Goal: Information Seeking & Learning: Learn about a topic

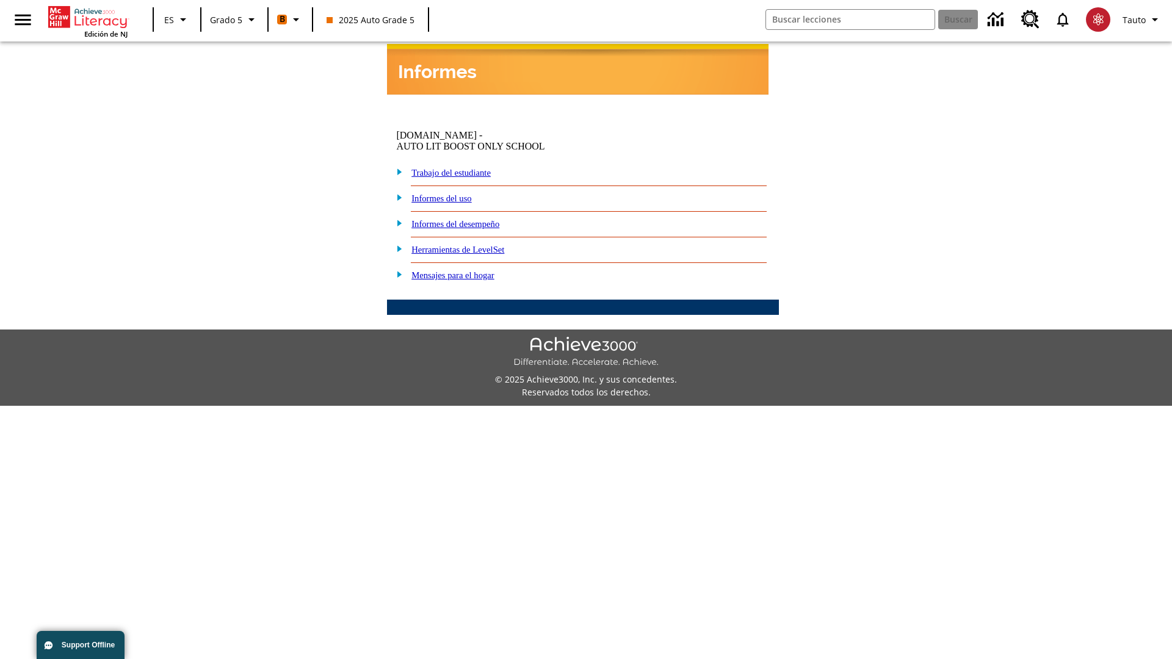
click at [476, 219] on link "Informes del desempeño" at bounding box center [455, 224] width 88 height 10
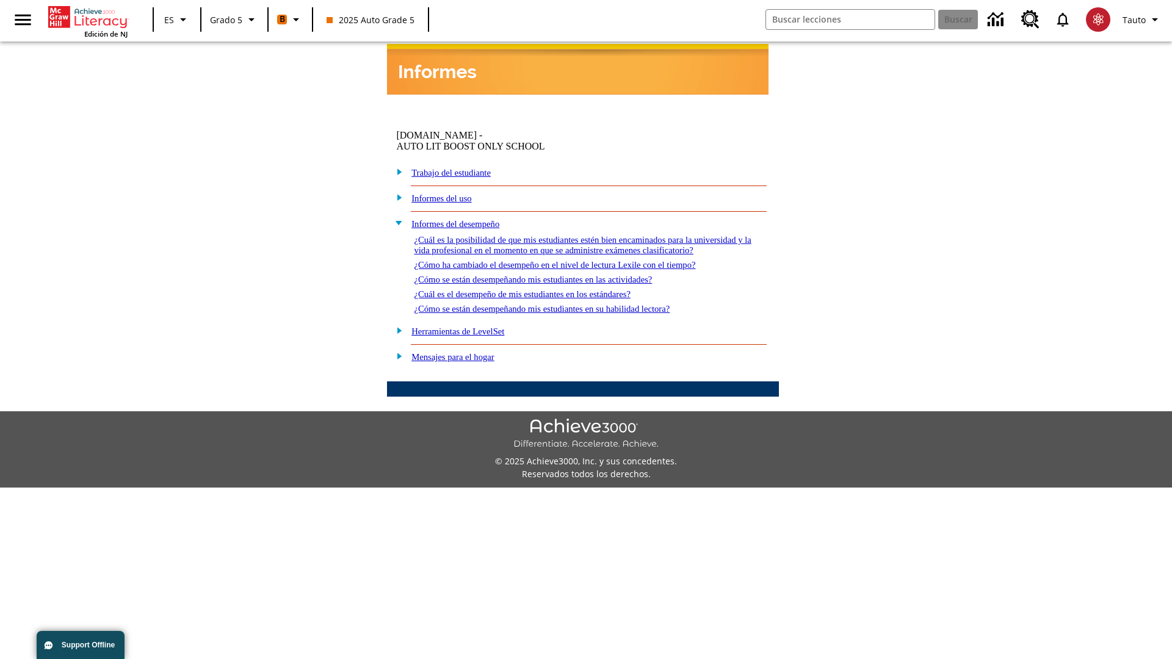
click at [580, 235] on link "¿Cuál es la posibilidad de que mis estudiantes estén bien encaminados para la u…" at bounding box center [582, 245] width 337 height 20
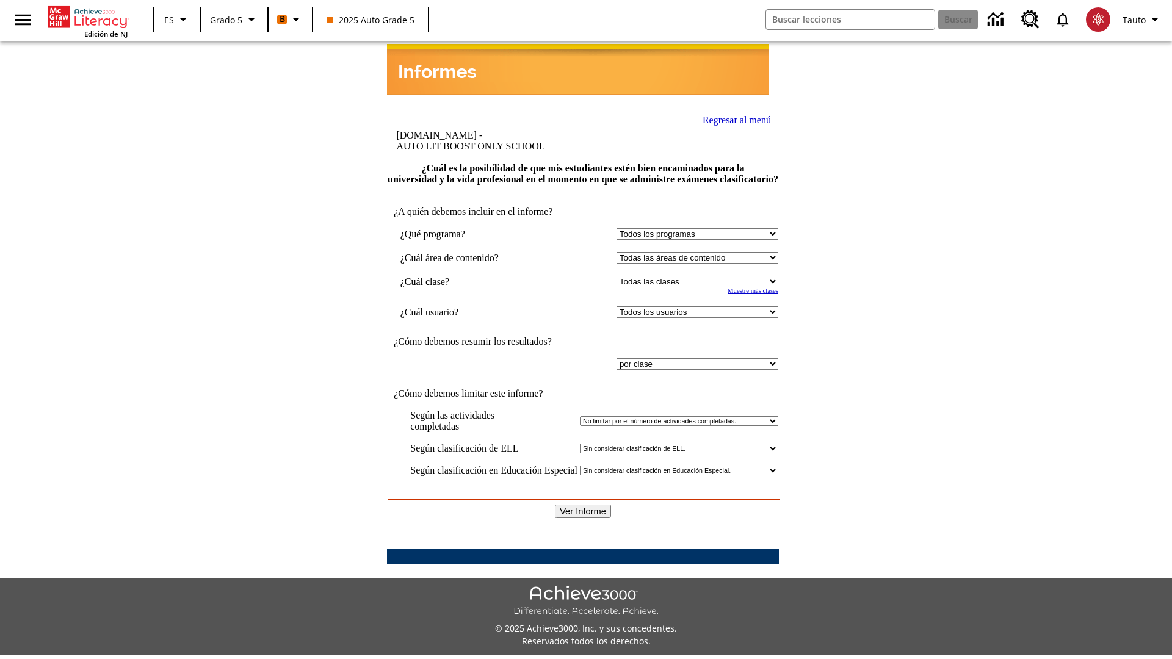
select select "11133131"
